Goal: Contribute content: Add original content to the website for others to see

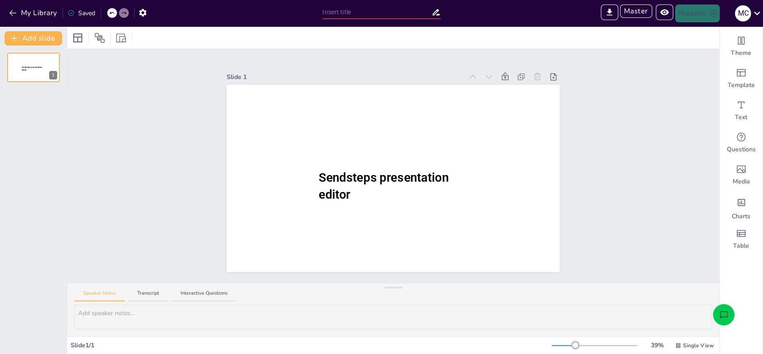
type input "Sendsteps presentation"
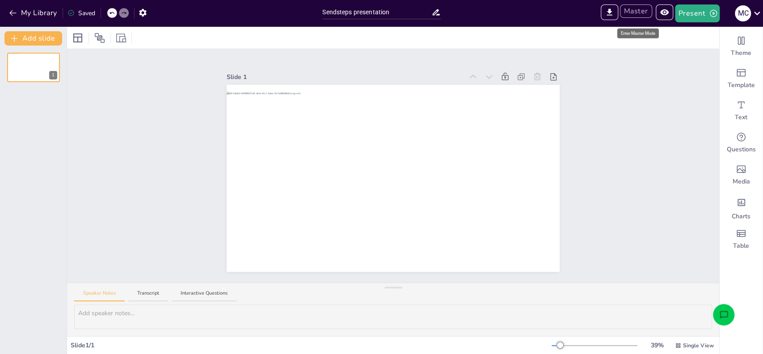
click at [641, 12] on button "Master" at bounding box center [636, 10] width 32 height 13
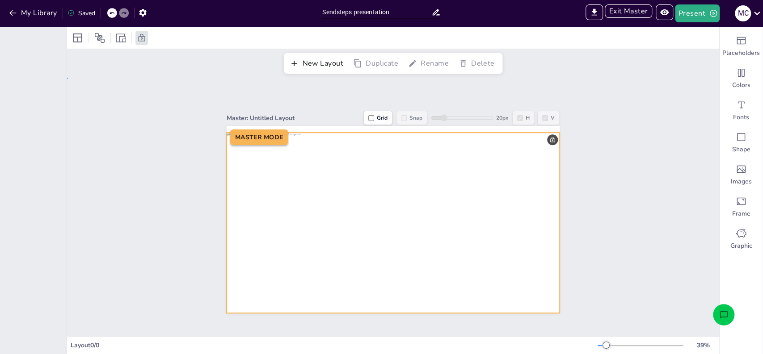
click at [458, 214] on div at bounding box center [393, 223] width 333 height 181
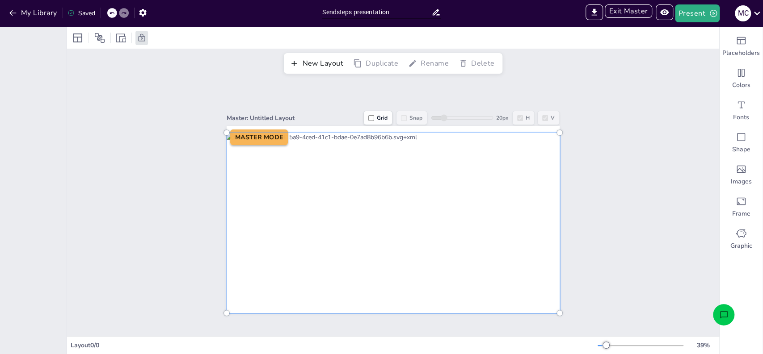
click at [458, 214] on div at bounding box center [393, 222] width 344 height 191
click at [579, 192] on div "Master: Untitled Layout Grid Snap 20 px H V MASTER MODE" at bounding box center [393, 207] width 652 height 259
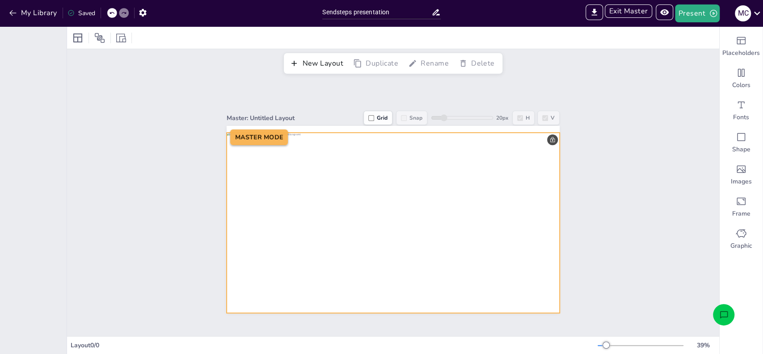
click at [301, 147] on div at bounding box center [393, 223] width 333 height 181
click at [546, 135] on div at bounding box center [393, 223] width 333 height 181
click at [315, 63] on button "New Layout" at bounding box center [317, 63] width 60 height 15
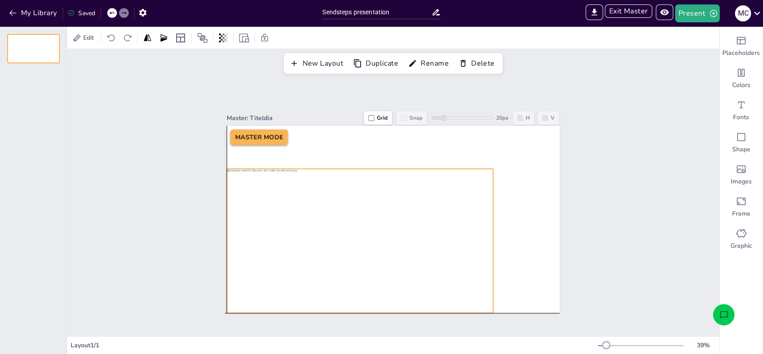
drag, startPoint x: 328, startPoint y: 234, endPoint x: 293, endPoint y: 253, distance: 40.2
click at [293, 253] on div at bounding box center [360, 241] width 266 height 144
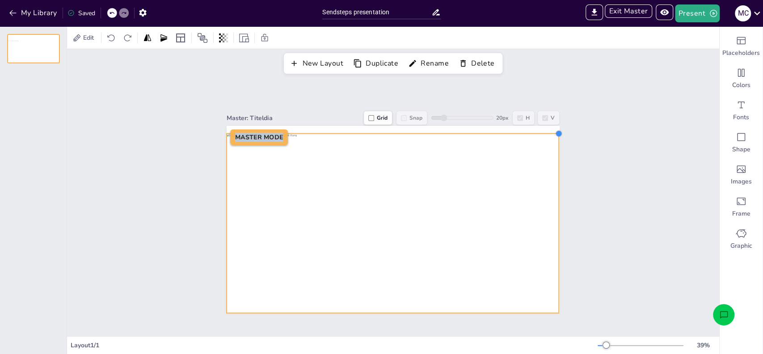
drag, startPoint x: 484, startPoint y: 163, endPoint x: 550, endPoint y: 128, distance: 74.6
click at [555, 130] on div at bounding box center [558, 133] width 7 height 7
click at [586, 164] on div "Master: Titeldia Grid Snap 20 px H V MASTER MODE" at bounding box center [393, 207] width 652 height 259
click at [547, 142] on div "MASTER MODE" at bounding box center [393, 219] width 333 height 187
click at [555, 130] on div at bounding box center [558, 133] width 7 height 7
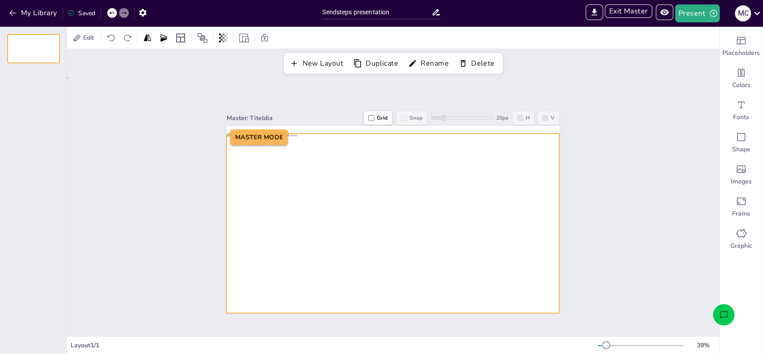
click at [576, 160] on div "Master: Titeldia Grid Snap 20 px H V MASTER MODE" at bounding box center [393, 207] width 383 height 212
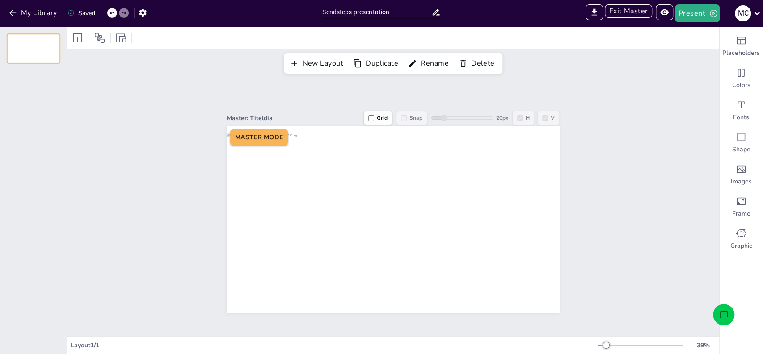
click at [13, 47] on div at bounding box center [34, 48] width 52 height 29
click at [311, 66] on button "New Layout" at bounding box center [317, 63] width 60 height 15
click at [20, 53] on div at bounding box center [34, 48] width 52 height 29
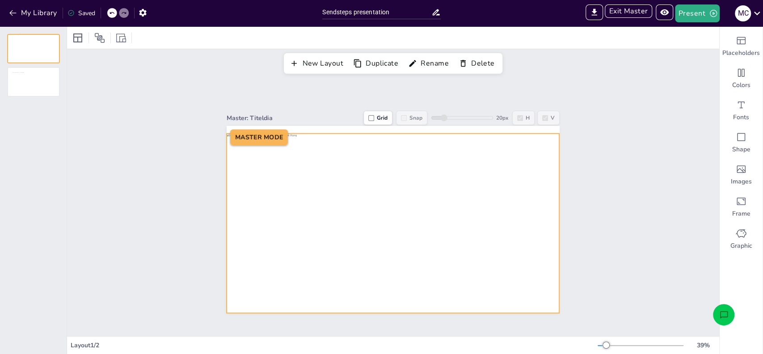
click at [441, 218] on div at bounding box center [393, 224] width 332 height 180
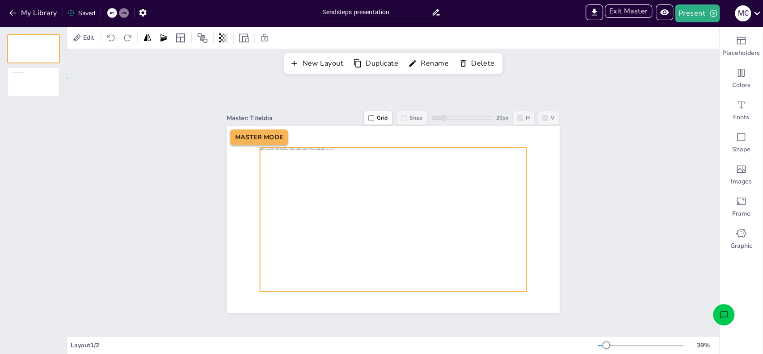
click at [610, 210] on div "Master: Titeldia Grid Snap 20 px H V MASTER MODE" at bounding box center [393, 207] width 652 height 259
click at [499, 190] on div at bounding box center [393, 219] width 266 height 144
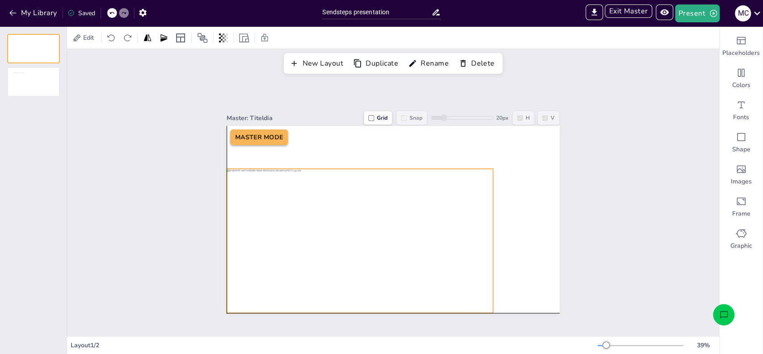
drag, startPoint x: 329, startPoint y: 216, endPoint x: 296, endPoint y: 239, distance: 39.5
click at [296, 239] on div at bounding box center [360, 241] width 266 height 144
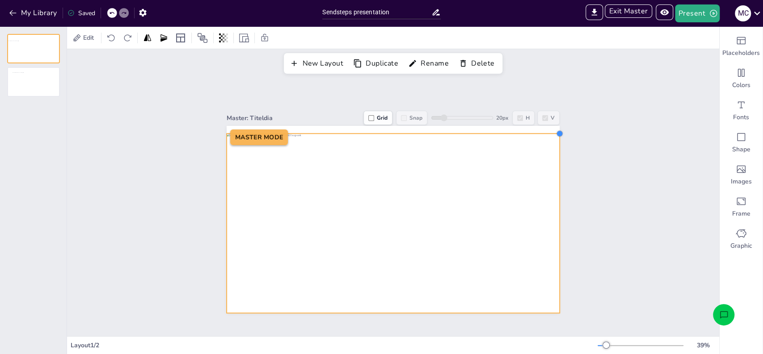
drag, startPoint x: 485, startPoint y: 162, endPoint x: 551, endPoint y: 127, distance: 75.1
click at [556, 130] on div at bounding box center [559, 133] width 7 height 7
click at [581, 151] on div "Master: Titeldia Grid Snap 20 px H V MASTER MODE" at bounding box center [393, 207] width 652 height 259
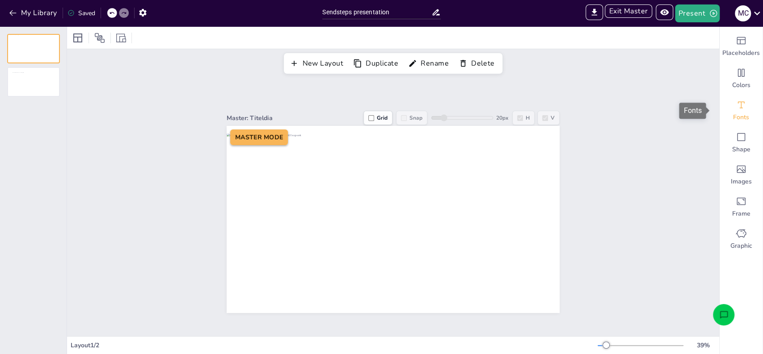
click at [733, 113] on span "Fonts" at bounding box center [741, 117] width 16 height 9
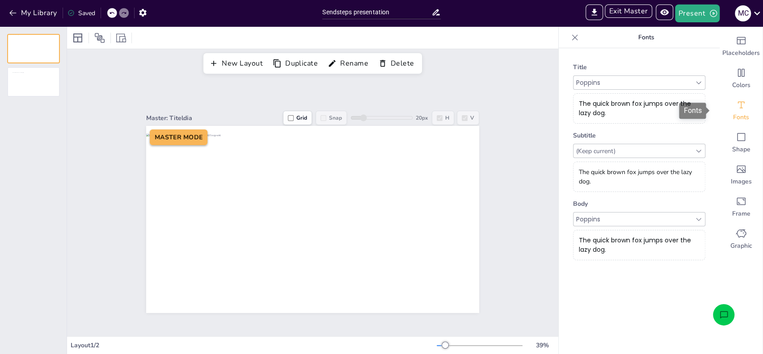
click at [733, 113] on span "Fonts" at bounding box center [741, 117] width 16 height 9
click at [735, 53] on span "Placeholders" at bounding box center [741, 53] width 38 height 9
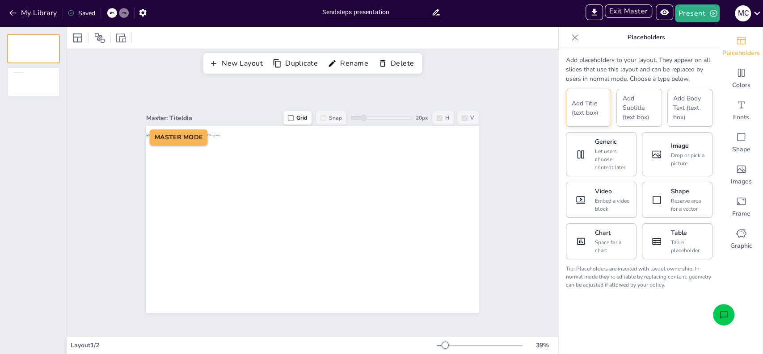
click at [588, 113] on button "Add Title (text box)" at bounding box center [588, 108] width 45 height 38
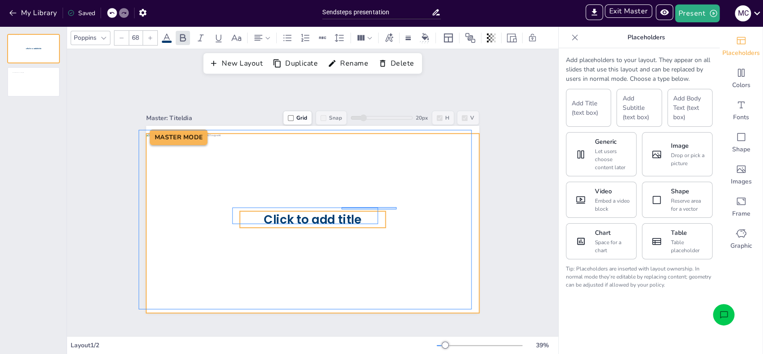
drag, startPoint x: 341, startPoint y: 207, endPoint x: 396, endPoint y: 210, distance: 55.0
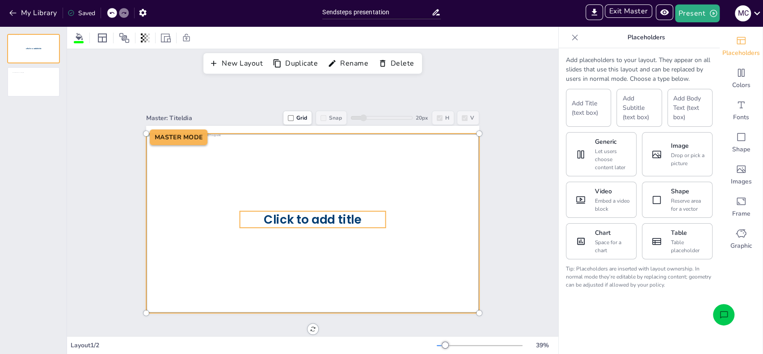
click at [378, 212] on div at bounding box center [312, 224] width 333 height 181
click at [365, 214] on p "Click to add title" at bounding box center [313, 219] width 146 height 17
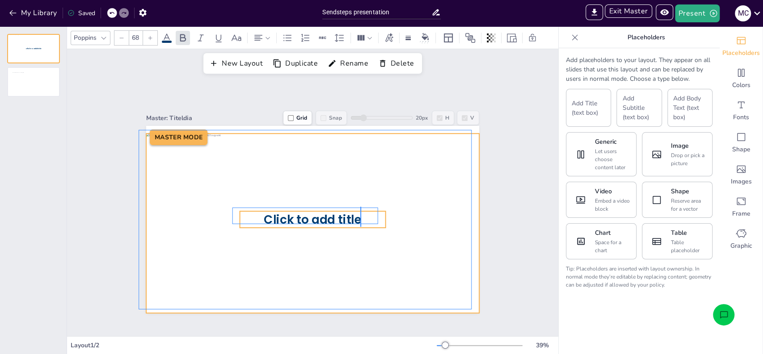
drag, startPoint x: 360, startPoint y: 207, endPoint x: 360, endPoint y: 228, distance: 21.0
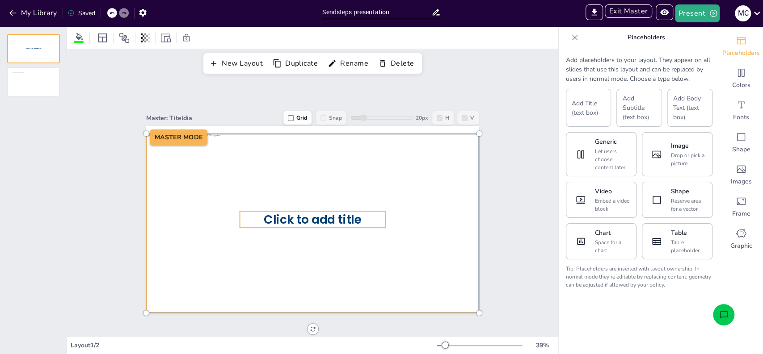
click at [345, 213] on span "Click to add title" at bounding box center [312, 219] width 97 height 17
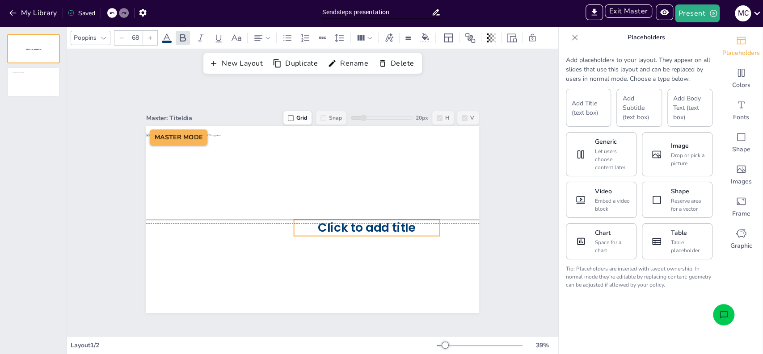
drag, startPoint x: 296, startPoint y: 209, endPoint x: 350, endPoint y: 216, distance: 54.5
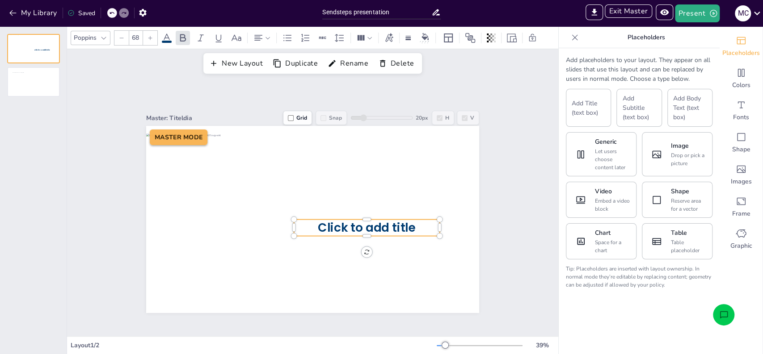
click at [350, 224] on span "Click to add title" at bounding box center [366, 227] width 97 height 17
drag, startPoint x: 276, startPoint y: 208, endPoint x: 332, endPoint y: 216, distance: 56.9
click at [497, 240] on div "Master: Titeldia Grid Snap 20 px H V MASTER MODE Titel van de presentatie" at bounding box center [312, 207] width 491 height 259
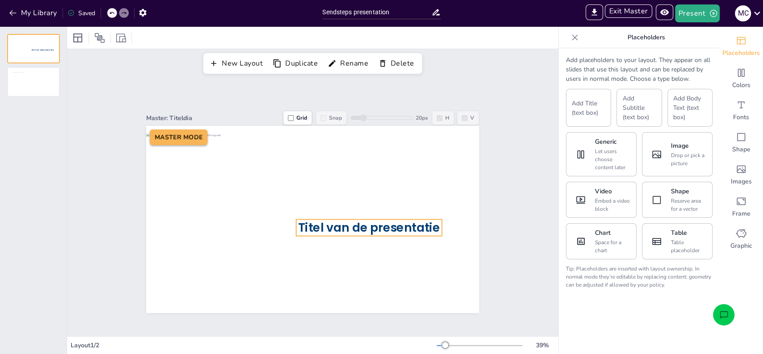
click at [392, 218] on div "Titel van de presentatie MASTER MODE" at bounding box center [312, 219] width 333 height 187
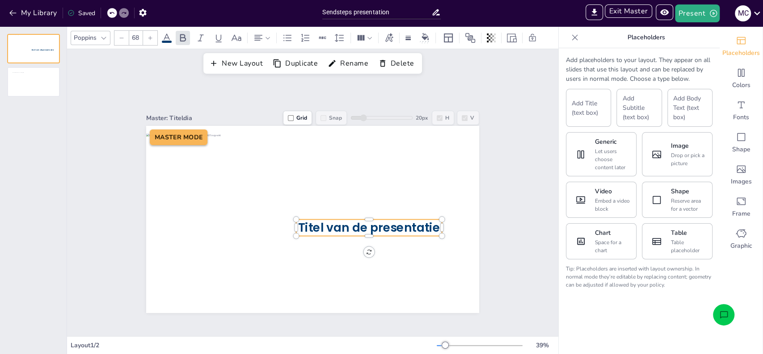
click at [388, 224] on span "Titel van de presentatie" at bounding box center [369, 227] width 142 height 17
click at [135, 39] on input "68" at bounding box center [135, 38] width 13 height 14
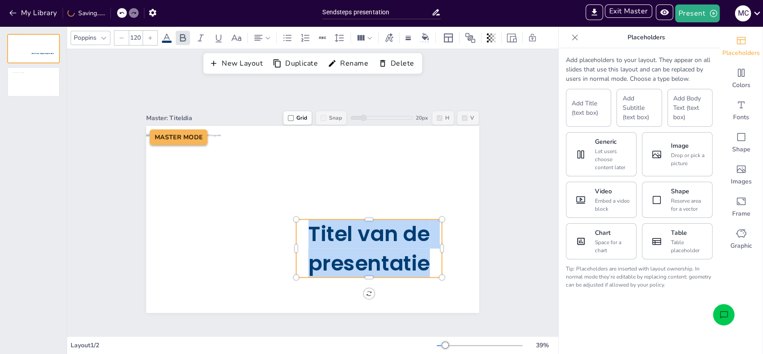
click at [135, 39] on input "120" at bounding box center [135, 38] width 13 height 14
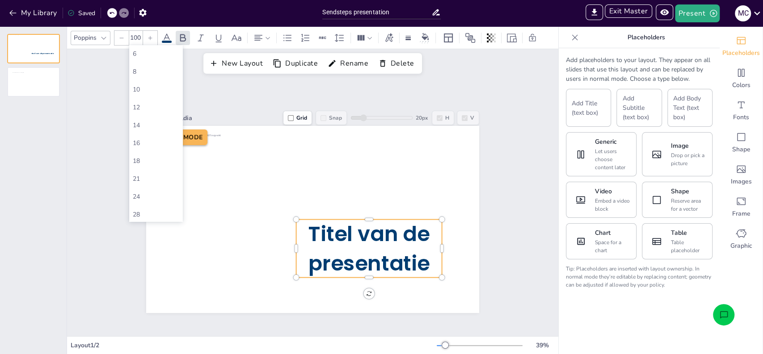
type input "100"
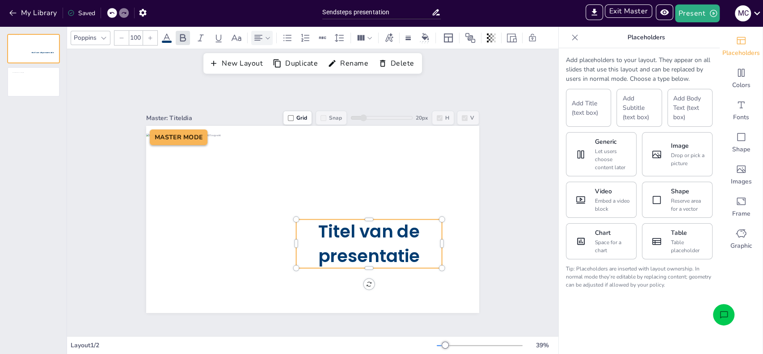
click at [268, 38] on icon at bounding box center [268, 38] width 6 height 6
click at [278, 72] on icon at bounding box center [279, 68] width 11 height 11
click at [266, 69] on icon at bounding box center [261, 68] width 11 height 11
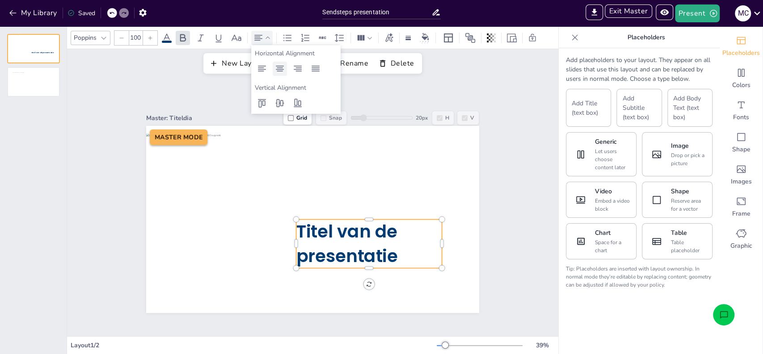
click at [281, 69] on icon at bounding box center [280, 69] width 8 height 6
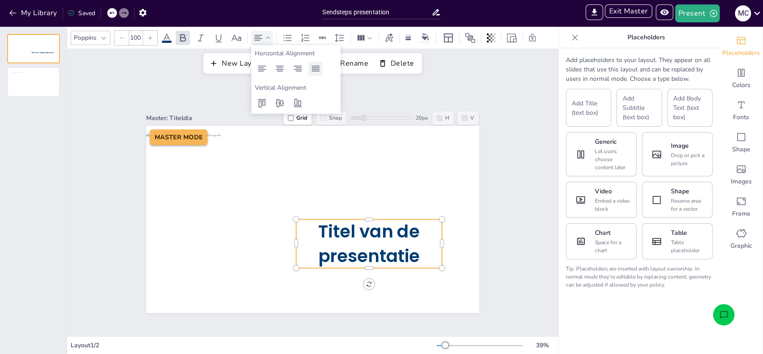
click at [315, 69] on icon at bounding box center [315, 69] width 8 height 6
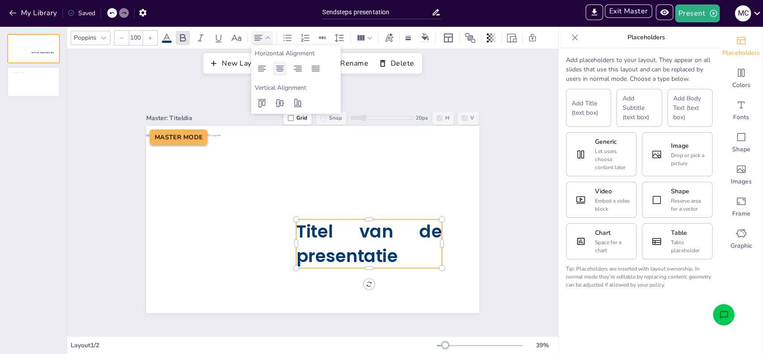
click at [279, 70] on icon at bounding box center [279, 68] width 11 height 11
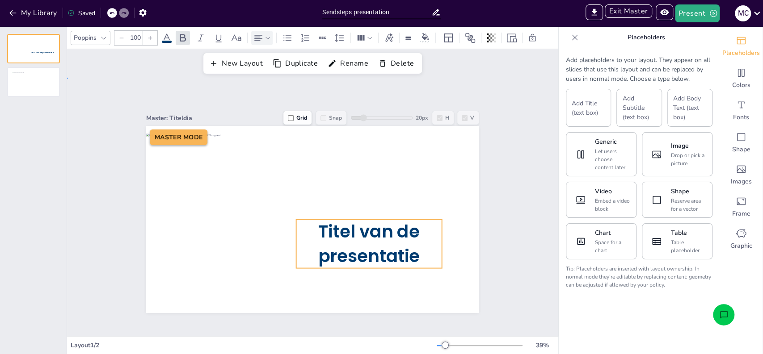
click at [516, 231] on div "Master: Titeldia Grid Snap 20 px H V MASTER MODE Titel van de presentatie" at bounding box center [312, 207] width 491 height 259
click at [402, 230] on span "Titel van de presentatie" at bounding box center [368, 244] width 101 height 49
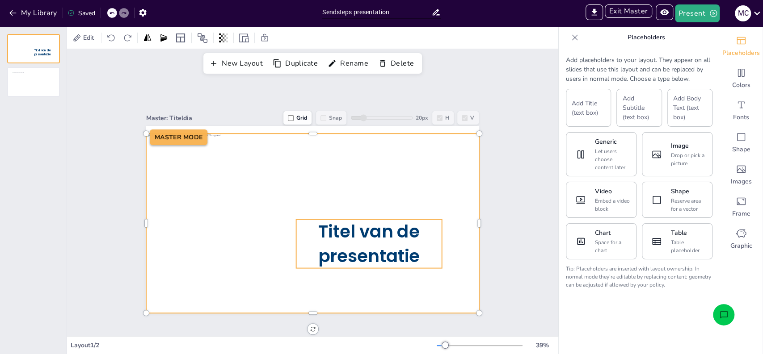
click at [389, 226] on span "Titel van de presentatie" at bounding box center [368, 244] width 101 height 49
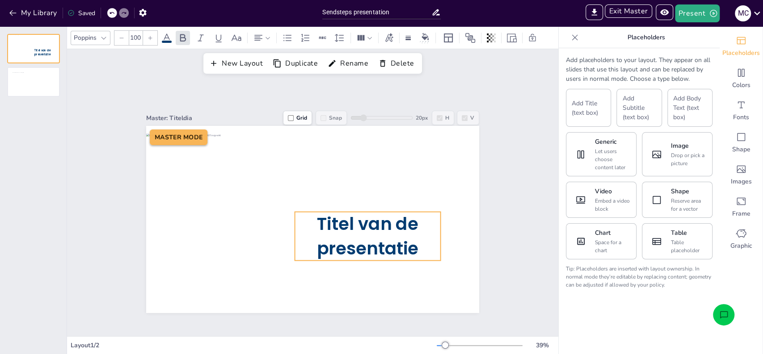
drag, startPoint x: 375, startPoint y: 216, endPoint x: 374, endPoint y: 209, distance: 7.7
click at [388, 231] on span "Titel van de presentatie" at bounding box center [369, 236] width 105 height 49
click at [168, 44] on div "Poppins 100" at bounding box center [309, 37] width 477 height 15
click at [167, 40] on icon at bounding box center [166, 38] width 11 height 11
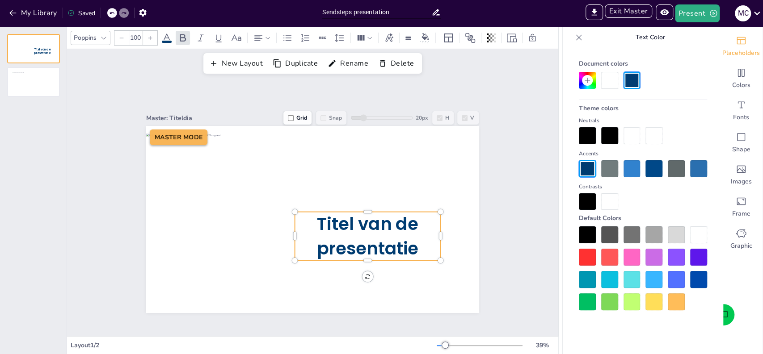
click at [586, 83] on icon at bounding box center [587, 80] width 7 height 7
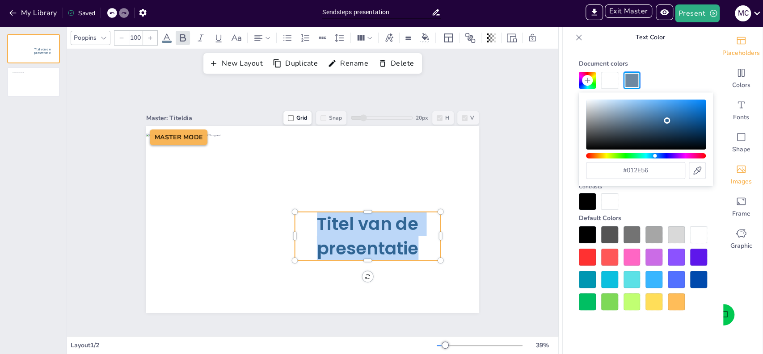
type input "#000000"
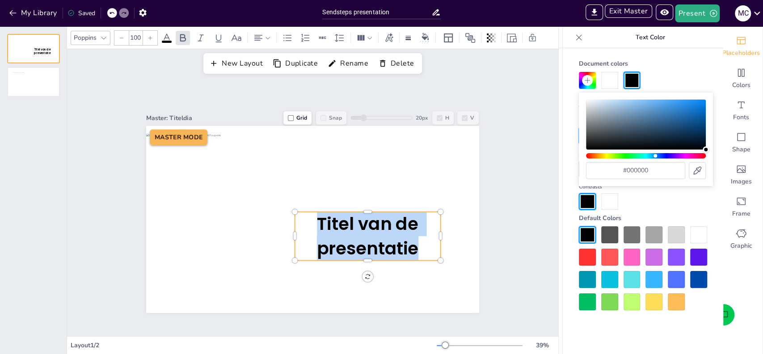
drag, startPoint x: 667, startPoint y: 121, endPoint x: 715, endPoint y: 168, distance: 67.3
click at [715, 168] on body "My Library Saved Sendsteps presentation IMPORT EXPORT Import Theme Export Theme…" at bounding box center [381, 177] width 763 height 354
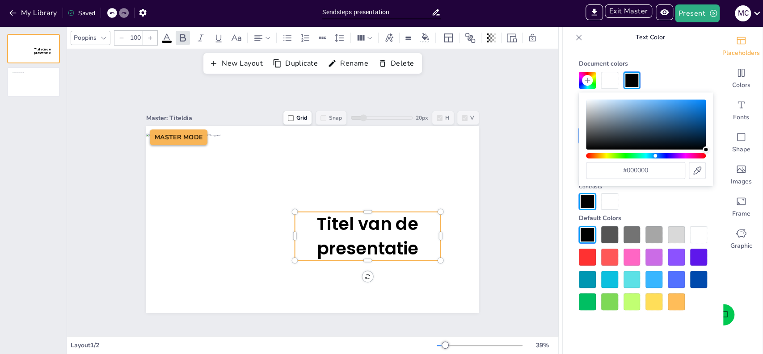
click at [639, 194] on div at bounding box center [643, 201] width 128 height 17
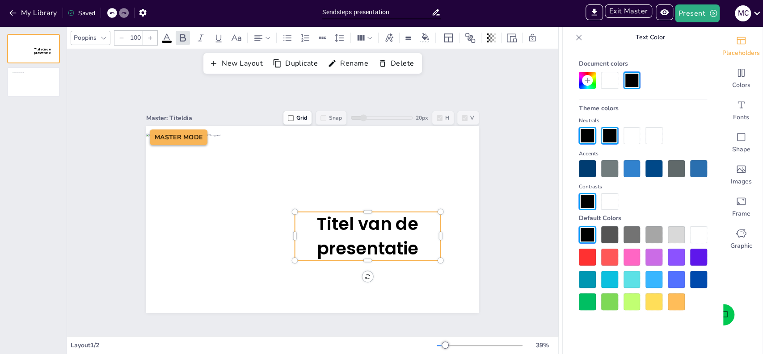
click at [518, 171] on div "Master: Titeldia Grid Snap 20 px H V MASTER MODE Titel van de presentatie" at bounding box center [312, 207] width 491 height 259
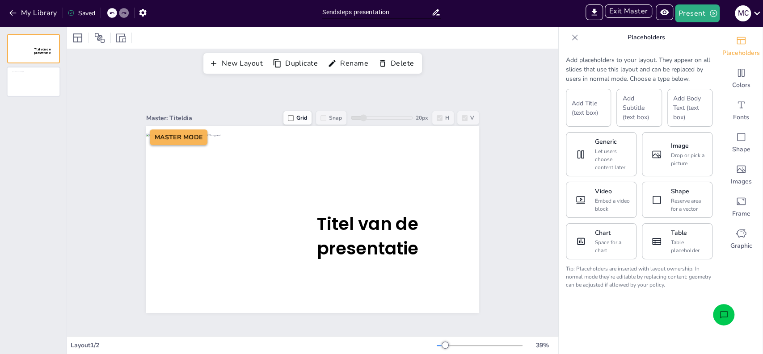
click at [38, 81] on div at bounding box center [34, 82] width 52 height 29
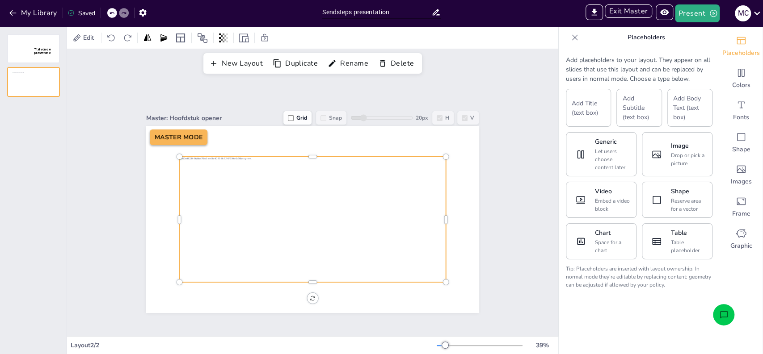
click at [281, 159] on div at bounding box center [313, 220] width 266 height 126
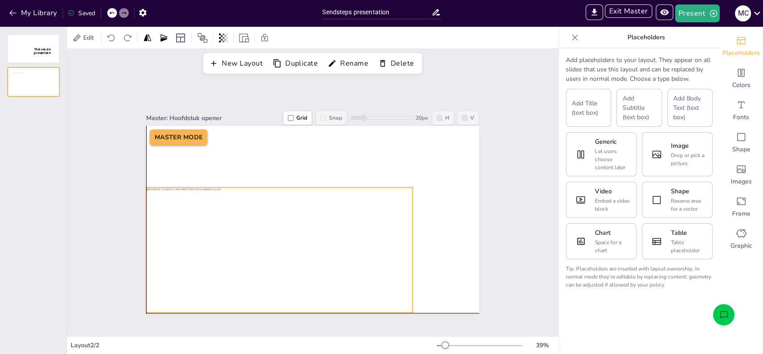
drag, startPoint x: 279, startPoint y: 171, endPoint x: 248, endPoint y: 203, distance: 44.2
click at [248, 203] on div at bounding box center [279, 251] width 266 height 126
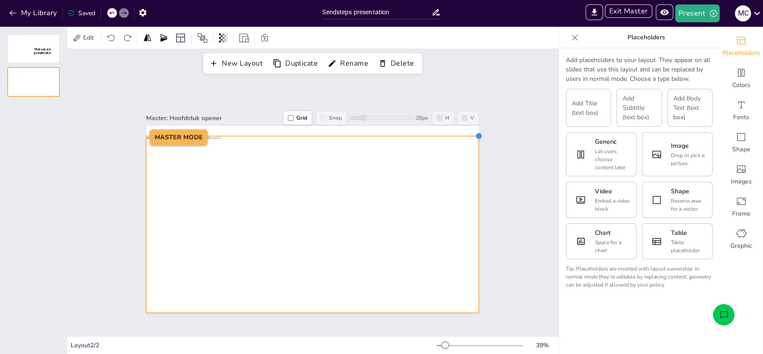
drag, startPoint x: 407, startPoint y: 182, endPoint x: 473, endPoint y: 130, distance: 83.7
click at [475, 133] on div at bounding box center [478, 136] width 7 height 7
click at [489, 156] on div "Master: Hoofdstuk opener Grid Snap 20 px H V MASTER MODE" at bounding box center [312, 207] width 383 height 212
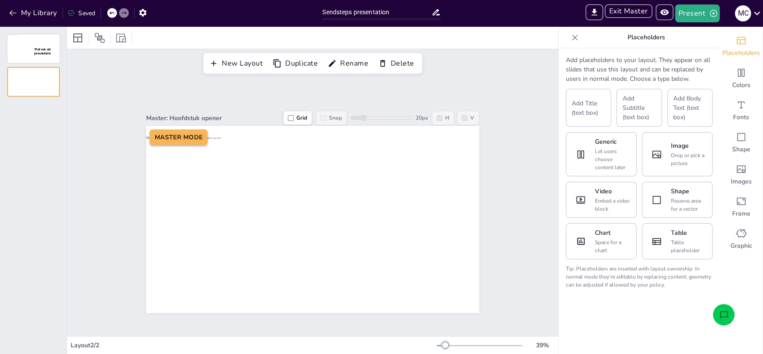
click at [37, 46] on div at bounding box center [34, 48] width 52 height 29
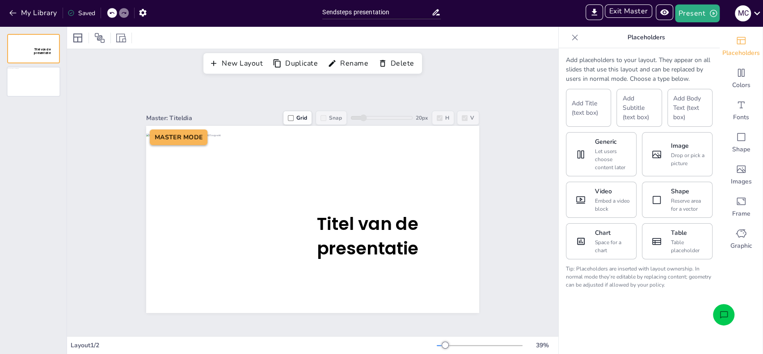
click at [41, 78] on div at bounding box center [34, 82] width 52 height 29
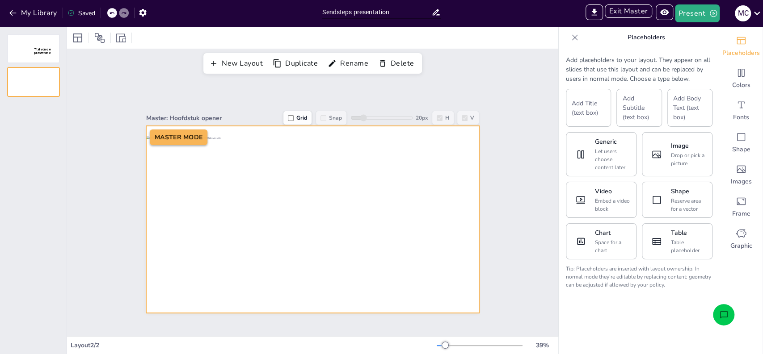
click at [419, 131] on div at bounding box center [312, 219] width 333 height 187
click at [419, 147] on div at bounding box center [312, 214] width 332 height 157
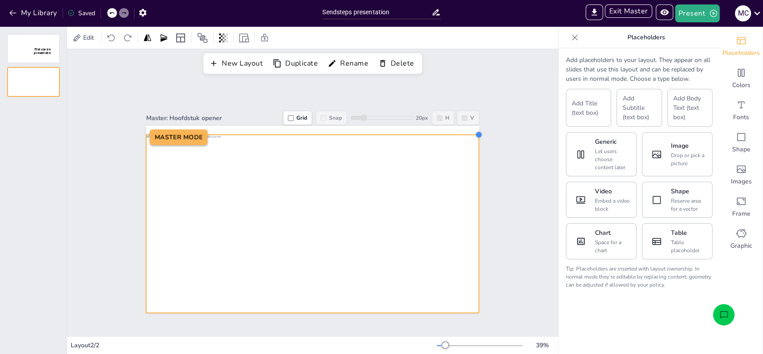
click at [475, 131] on div at bounding box center [478, 134] width 7 height 7
click at [483, 148] on div "Master: Hoofdstuk opener Grid Snap 20 px H V MASTER MODE" at bounding box center [312, 207] width 383 height 212
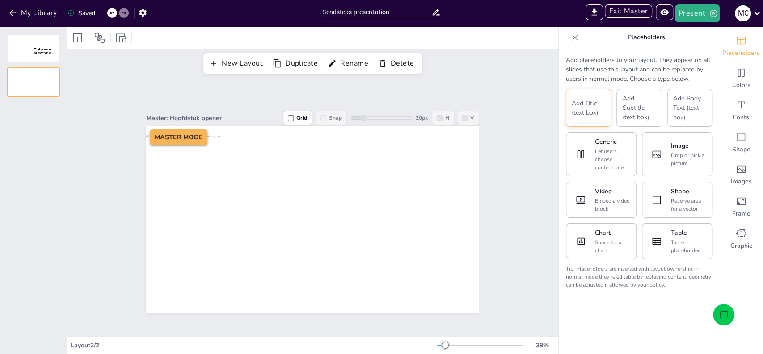
click at [575, 104] on button "Add Title (text box)" at bounding box center [588, 108] width 45 height 38
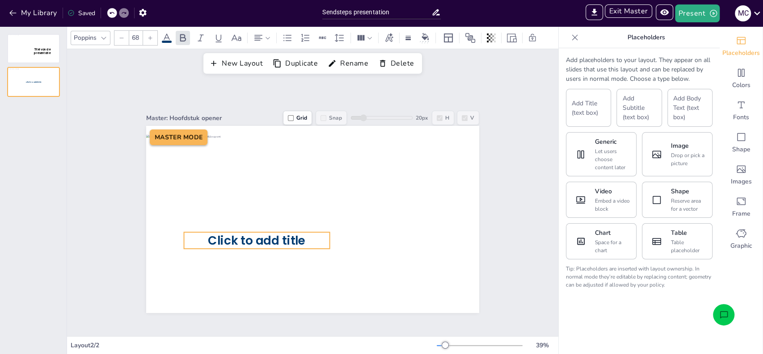
drag, startPoint x: 314, startPoint y: 223, endPoint x: 271, endPoint y: 240, distance: 45.9
click at [271, 240] on span "Click to add title" at bounding box center [256, 240] width 97 height 17
click at [257, 240] on span "Click to add title" at bounding box center [256, 240] width 97 height 17
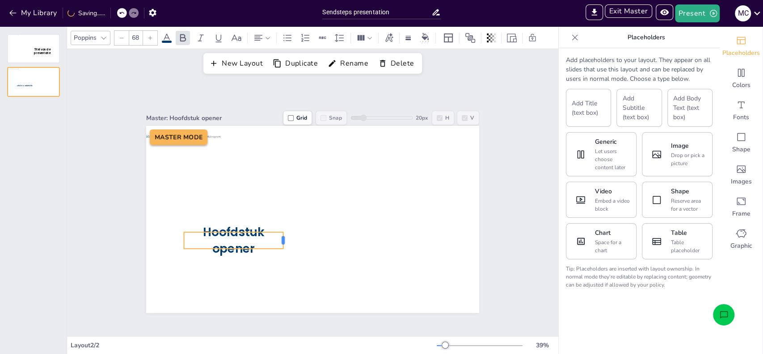
drag, startPoint x: 322, startPoint y: 237, endPoint x: 276, endPoint y: 237, distance: 46.5
click at [281, 237] on div at bounding box center [282, 240] width 3 height 8
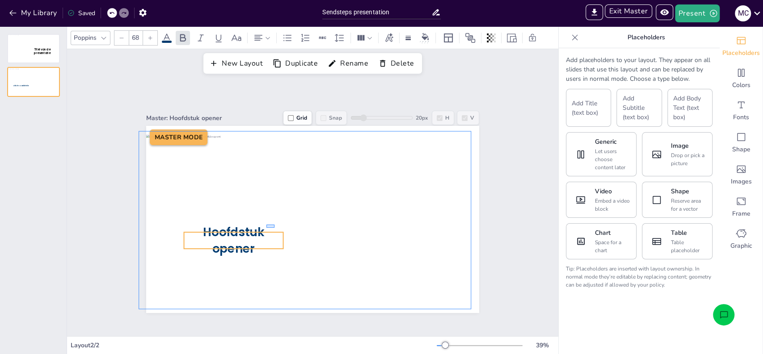
drag, startPoint x: 266, startPoint y: 228, endPoint x: 274, endPoint y: 225, distance: 8.6
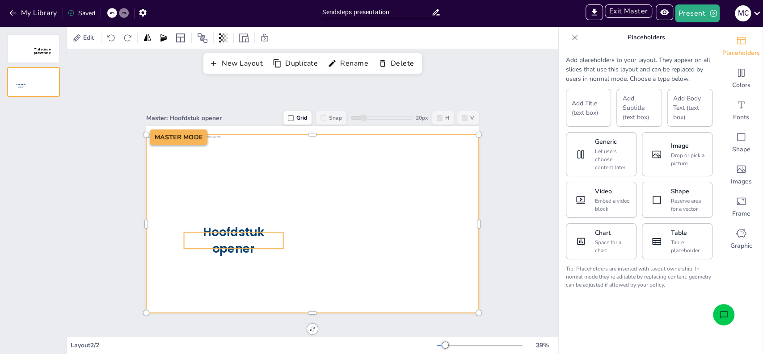
click at [266, 231] on div "Hoofdstuk opener MASTER MODE" at bounding box center [312, 219] width 333 height 187
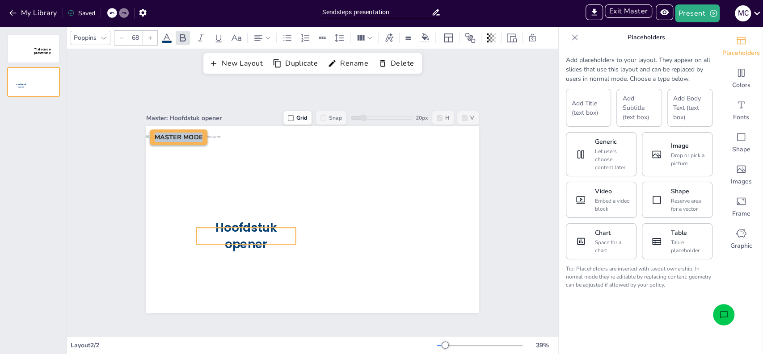
drag, startPoint x: 262, startPoint y: 229, endPoint x: 275, endPoint y: 224, distance: 13.3
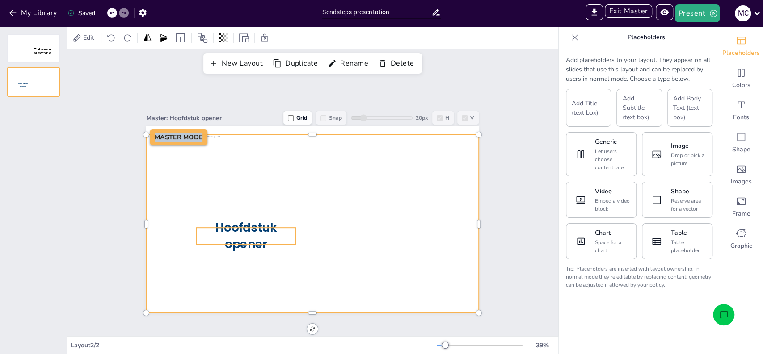
click at [246, 231] on span "Hoofdstuk opener" at bounding box center [245, 236] width 61 height 33
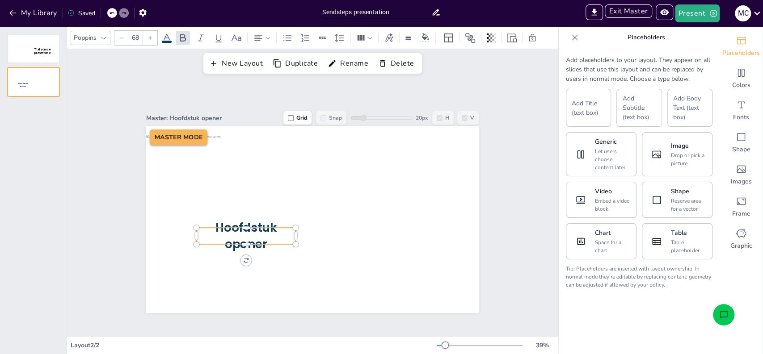
click at [246, 231] on span "Hoofdstuk opener" at bounding box center [247, 236] width 64 height 33
click at [168, 39] on icon at bounding box center [166, 38] width 11 height 11
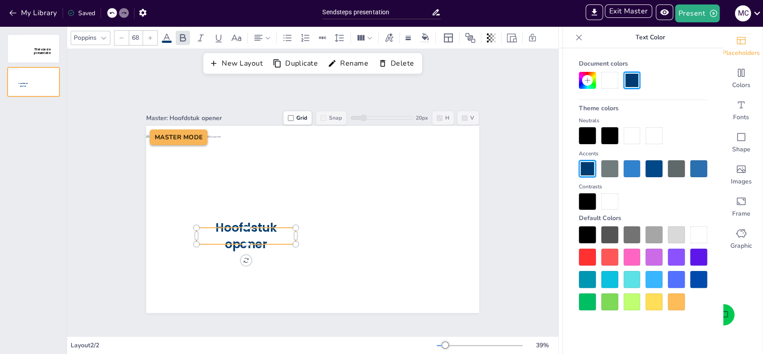
click at [257, 234] on span "Hoofdstuk opener" at bounding box center [247, 236] width 64 height 33
click at [585, 81] on icon at bounding box center [587, 80] width 7 height 7
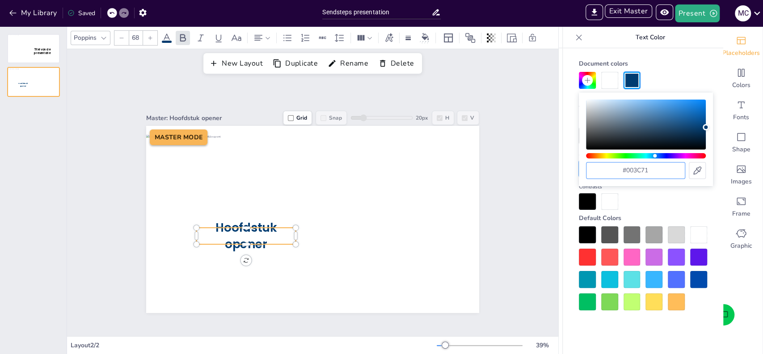
click at [641, 169] on input "#003c71" at bounding box center [635, 171] width 98 height 16
type input "#EA7B00"
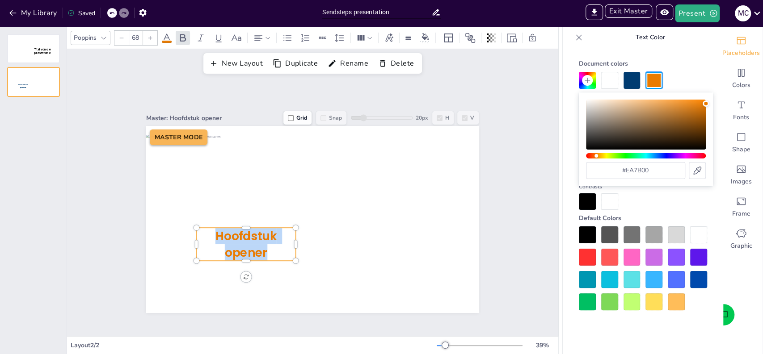
click at [646, 176] on input "#EA7B00" at bounding box center [635, 171] width 98 height 16
click at [494, 238] on div "Master: Hoofdstuk opener Grid Snap 20 px H V MASTER MODE Hoofdstuk opener" at bounding box center [312, 207] width 383 height 212
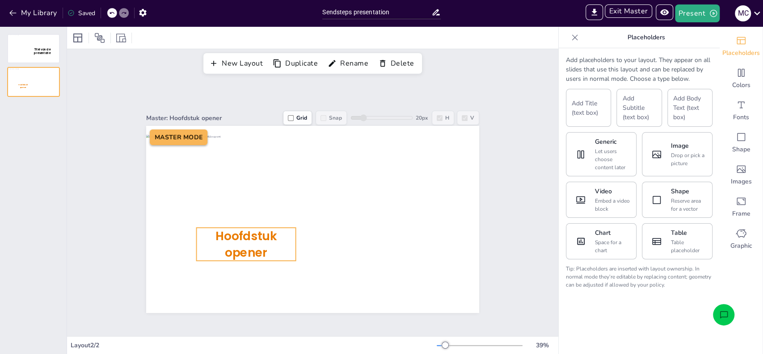
click at [226, 235] on span "Hoofdstuk opener" at bounding box center [245, 244] width 61 height 33
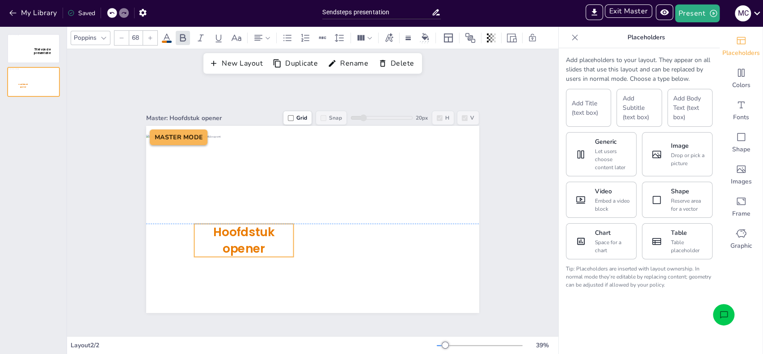
drag, startPoint x: 221, startPoint y: 225, endPoint x: 218, endPoint y: 220, distance: 5.4
